Goal: Task Accomplishment & Management: Complete application form

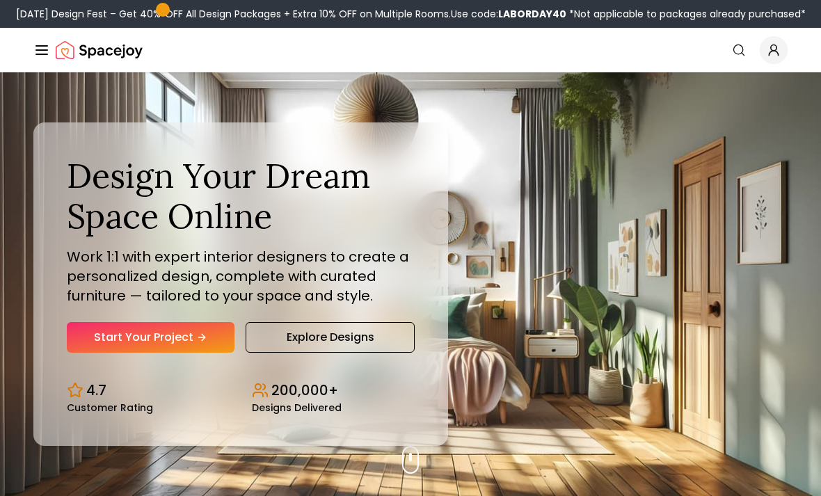
click at [186, 353] on link "Start Your Project" at bounding box center [151, 337] width 168 height 31
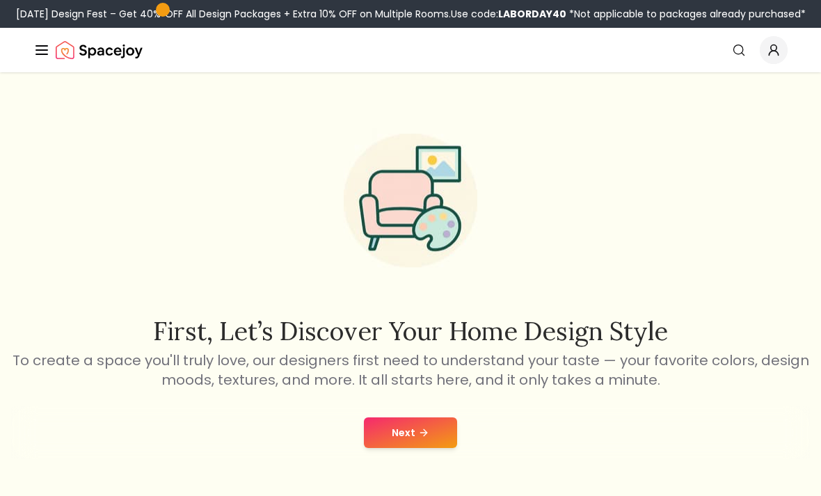
click at [401, 431] on button "Next" at bounding box center [410, 432] width 93 height 31
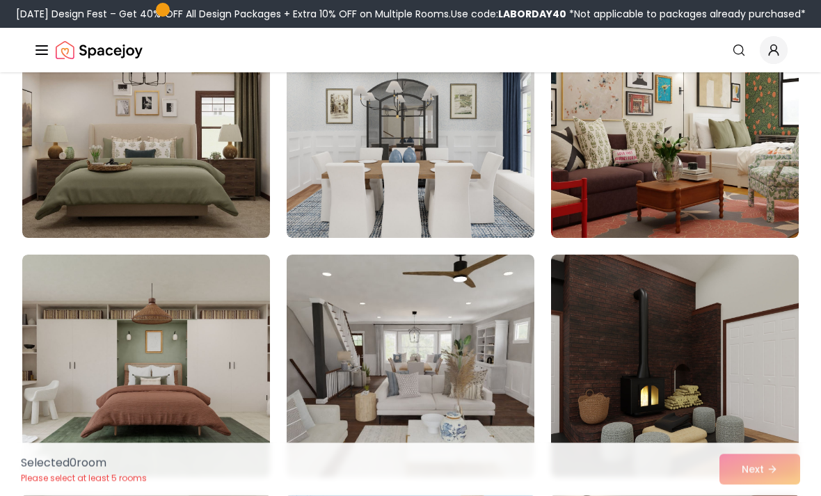
scroll to position [1849, 0]
click at [351, 434] on img at bounding box center [411, 366] width 248 height 223
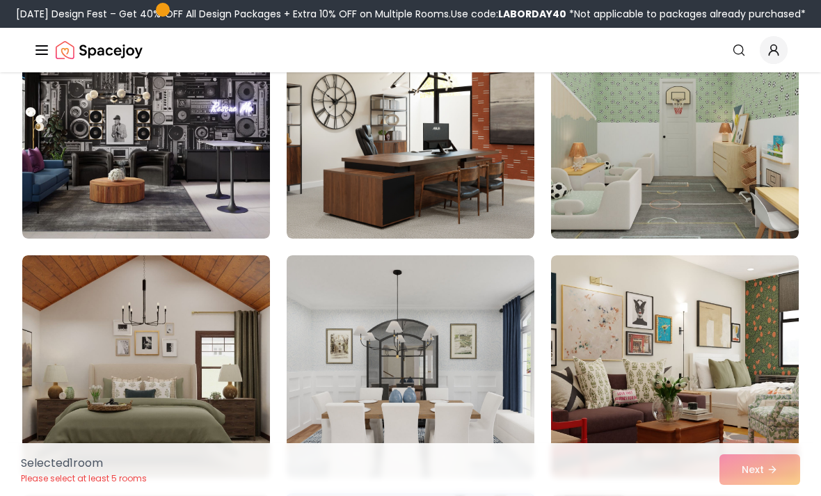
click at [334, 419] on img at bounding box center [411, 366] width 248 height 223
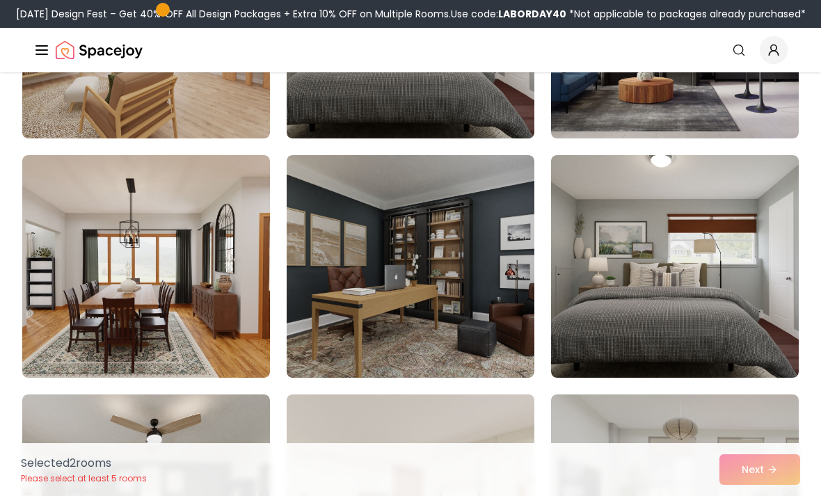
scroll to position [504, 0]
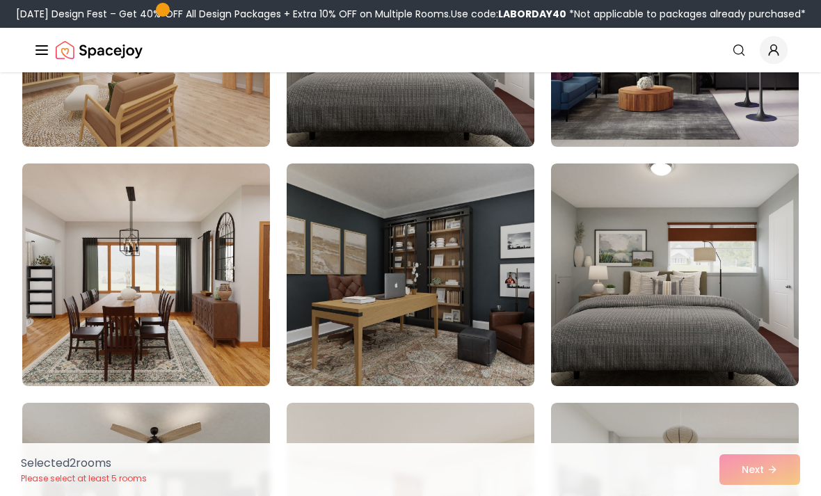
click at [312, 362] on img at bounding box center [411, 274] width 248 height 223
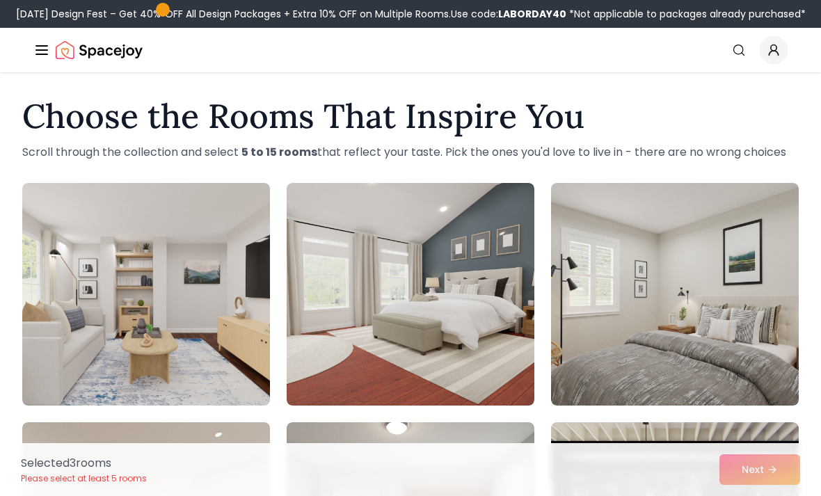
scroll to position [0, 0]
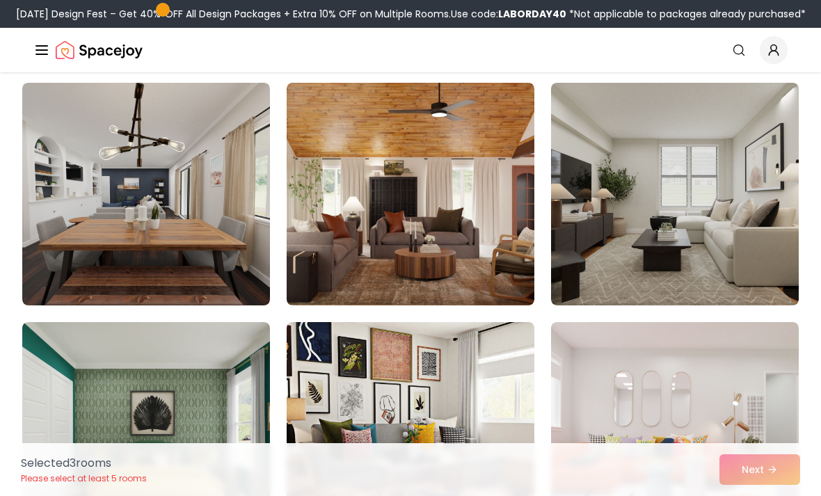
click at [666, 260] on img at bounding box center [675, 194] width 248 height 223
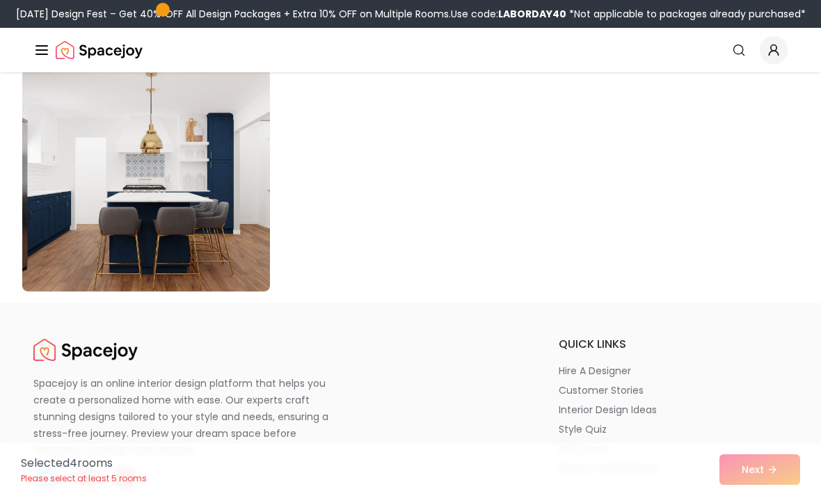
scroll to position [8015, 0]
click at [220, 248] on img at bounding box center [146, 181] width 248 height 223
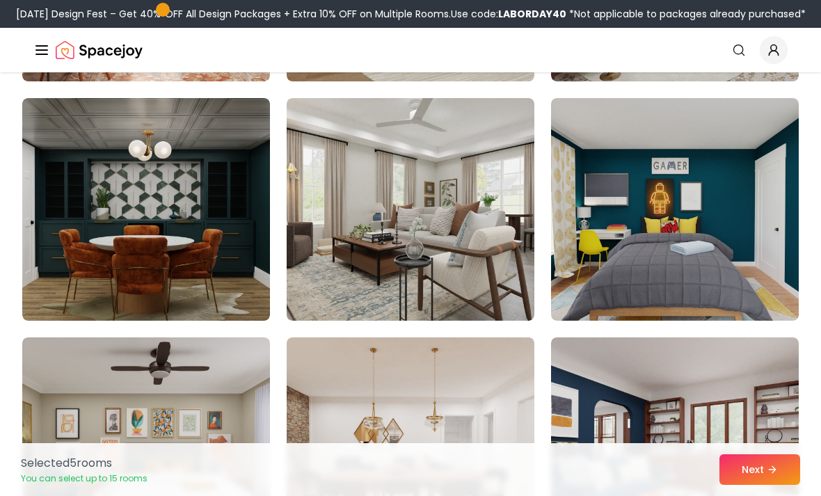
scroll to position [7267, 0]
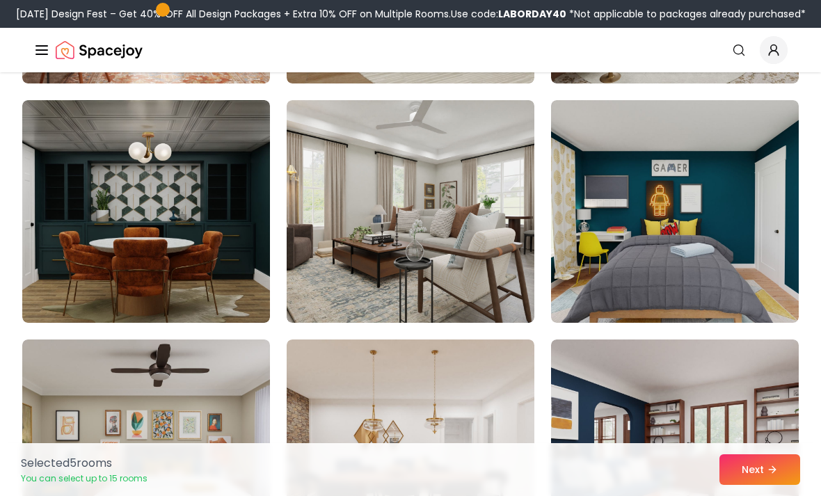
click at [342, 291] on img at bounding box center [411, 211] width 248 height 223
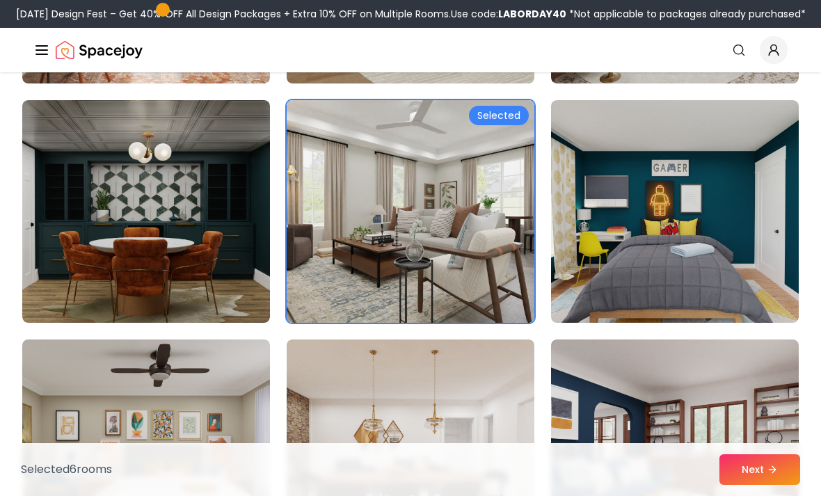
click at [728, 485] on button "Next" at bounding box center [759, 469] width 81 height 31
